Goal: Information Seeking & Learning: Learn about a topic

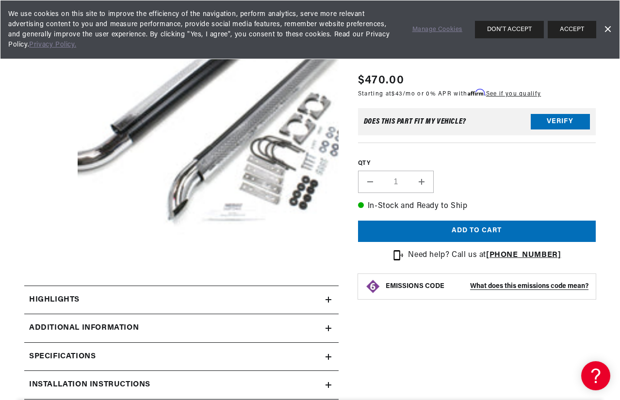
click at [609, 29] on link "Dismiss Banner" at bounding box center [607, 29] width 15 height 15
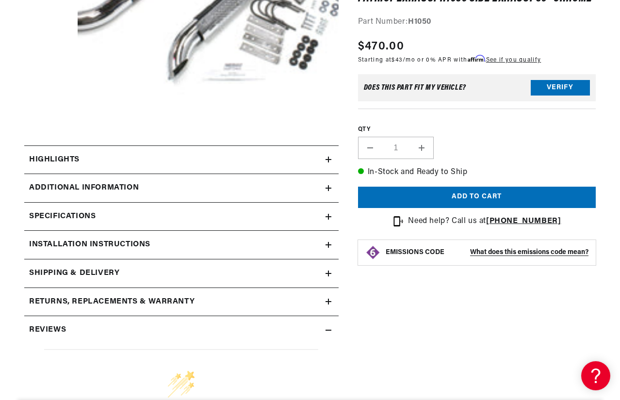
scroll to position [291, 0]
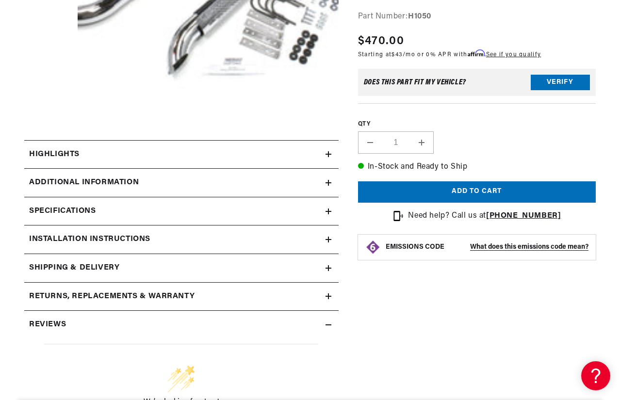
click at [329, 185] on icon at bounding box center [329, 183] width 6 height 6
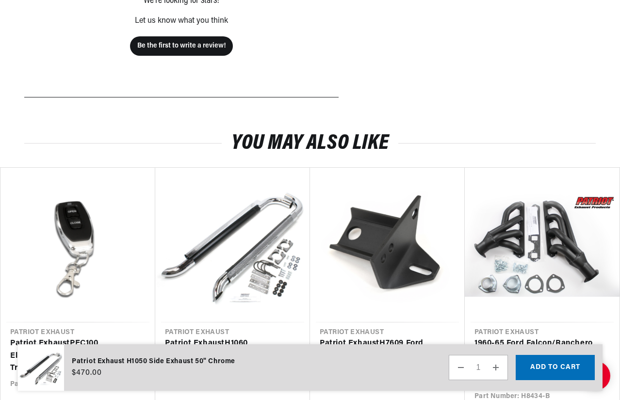
scroll to position [0, 0]
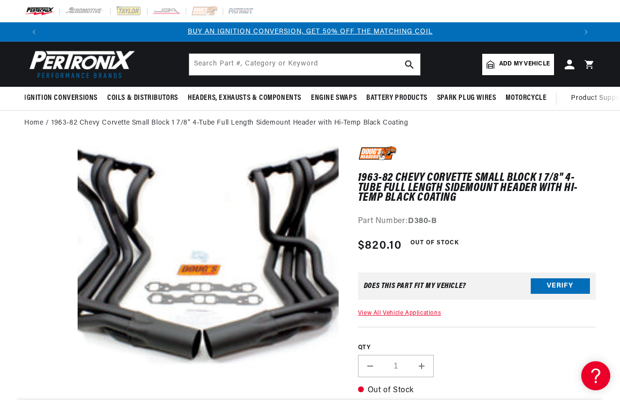
click at [51, 400] on button "Open media 1 in modal" at bounding box center [51, 407] width 0 height 0
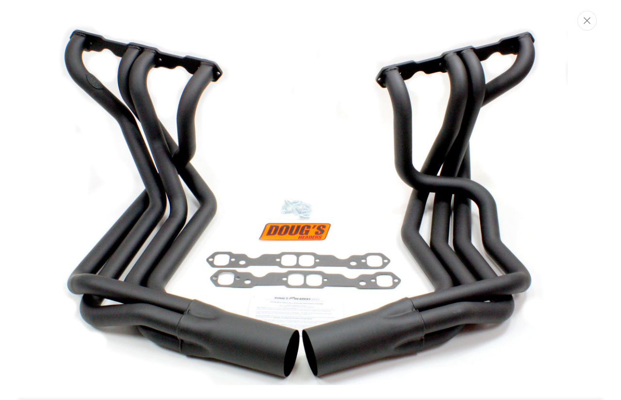
scroll to position [0, 534]
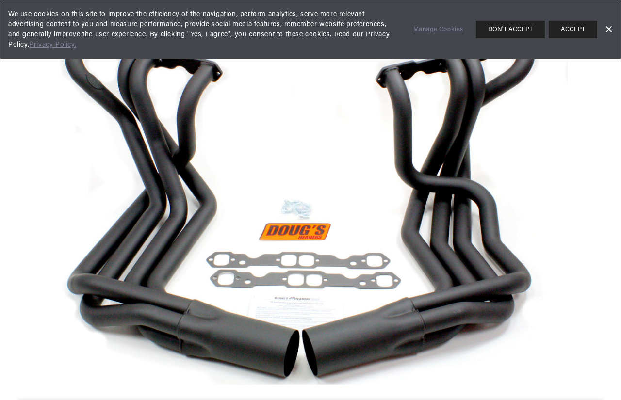
click at [608, 29] on link "Dismiss Banner" at bounding box center [608, 29] width 15 height 15
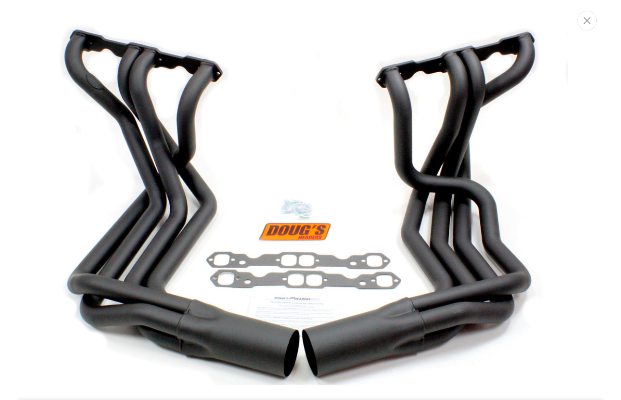
scroll to position [0, 0]
